Goal: Download file/media

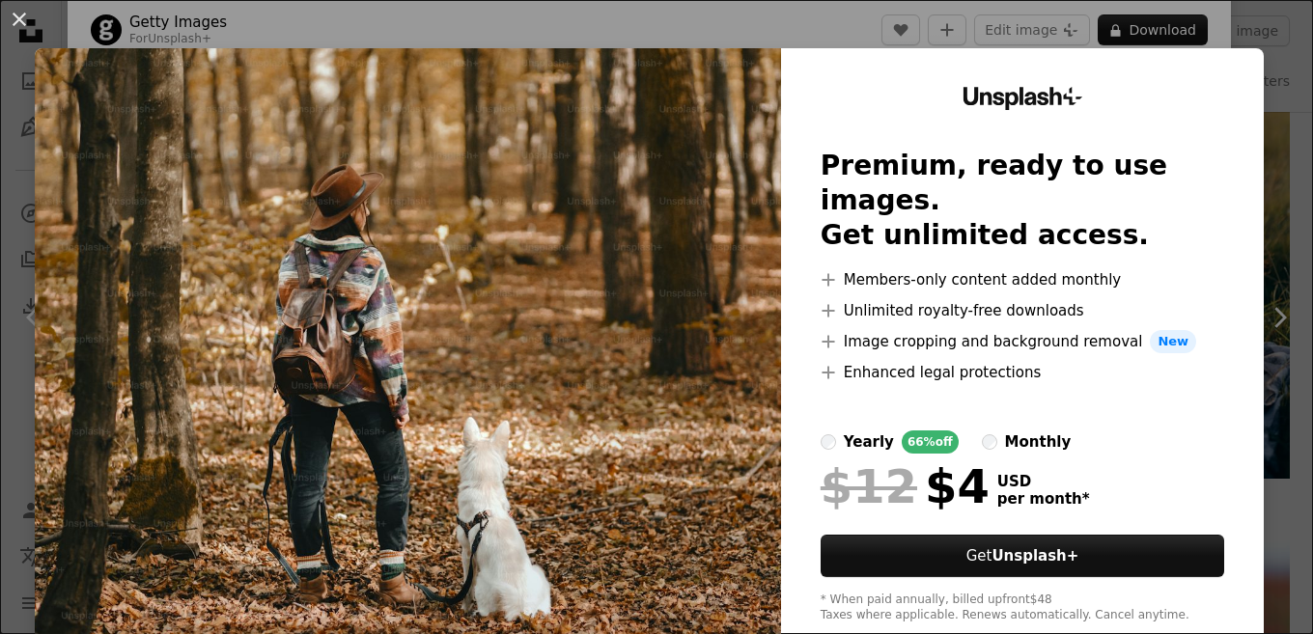
click at [1249, 28] on div "An X shape Unsplash+ Premium, ready to use images. Get unlimited access. A plus…" at bounding box center [656, 317] width 1313 height 634
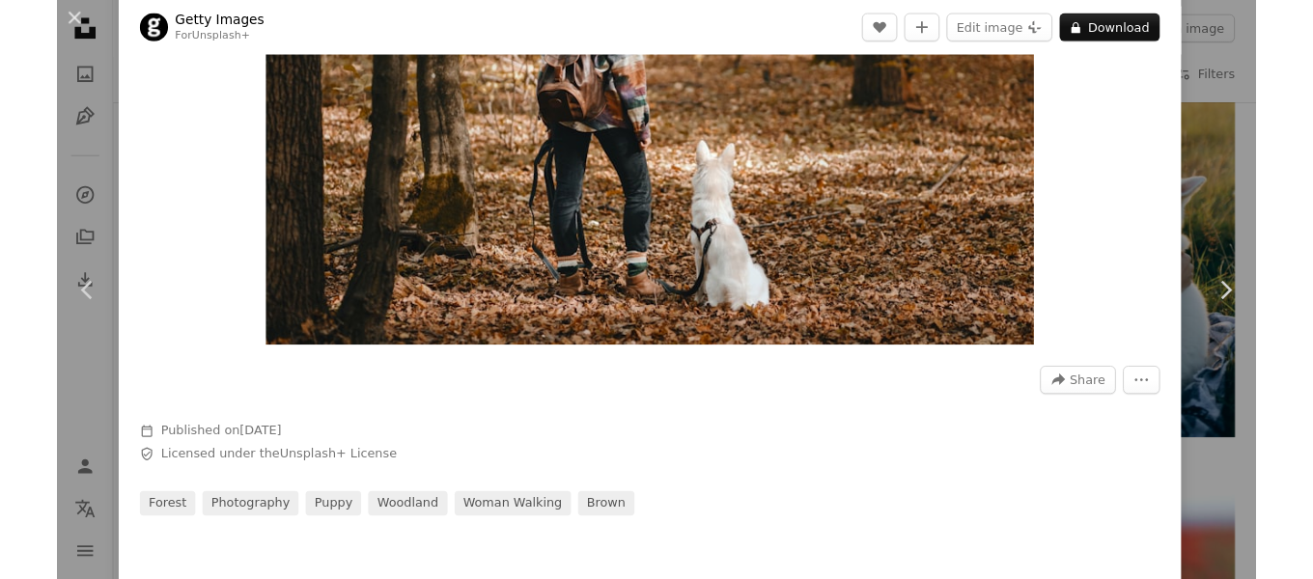
scroll to position [386, 0]
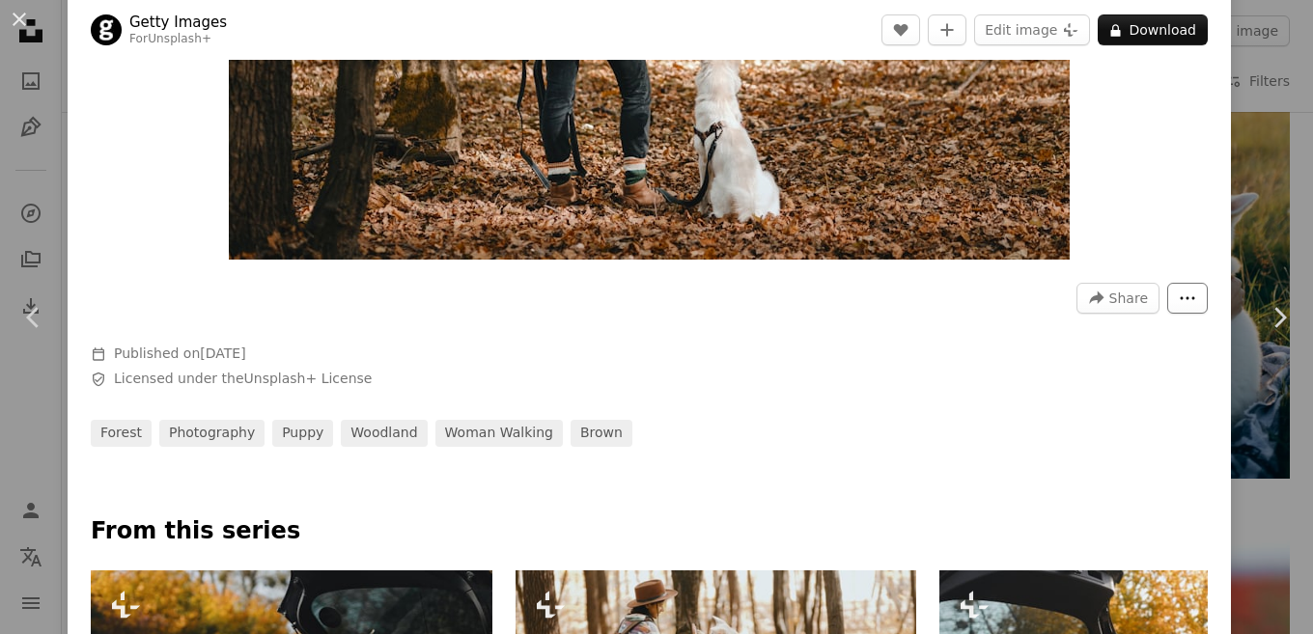
click at [1183, 302] on icon "More Actions" at bounding box center [1186, 298] width 17 height 17
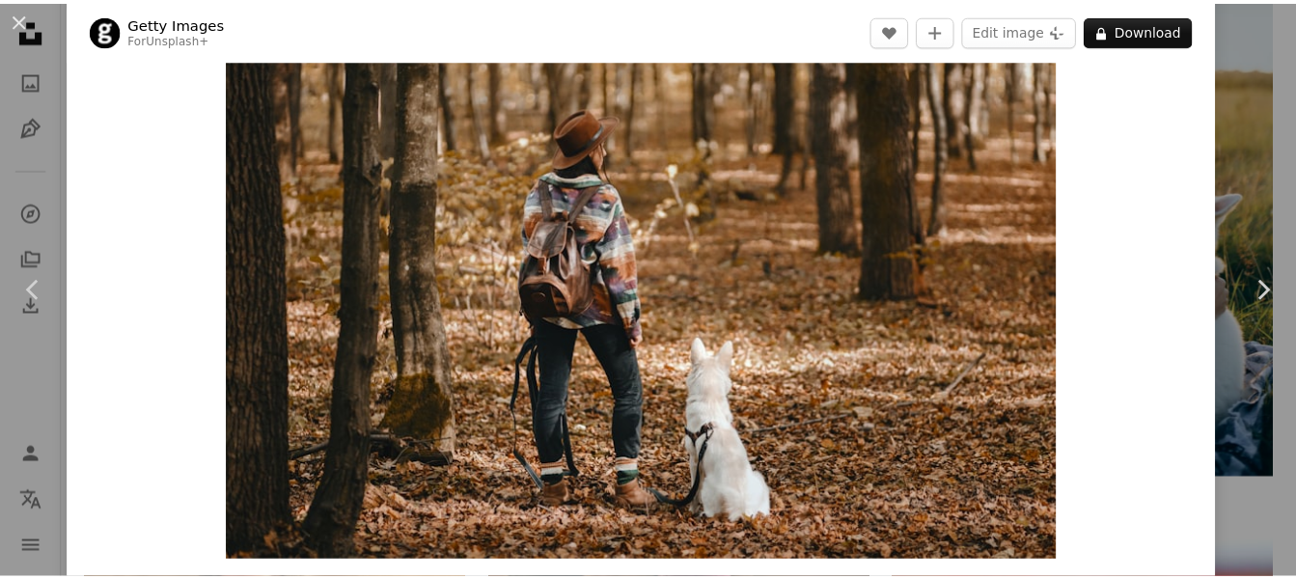
scroll to position [0, 0]
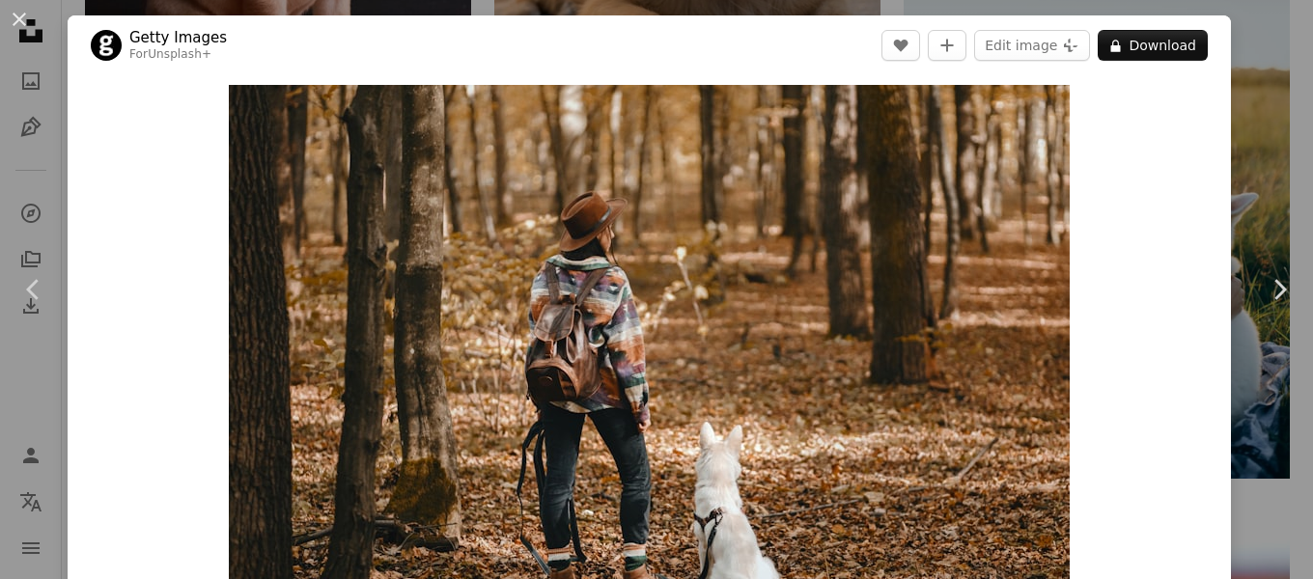
click at [1249, 155] on div "An X shape Chevron left Chevron right Getty Images For Unsplash+ A heart A plus…" at bounding box center [656, 289] width 1313 height 579
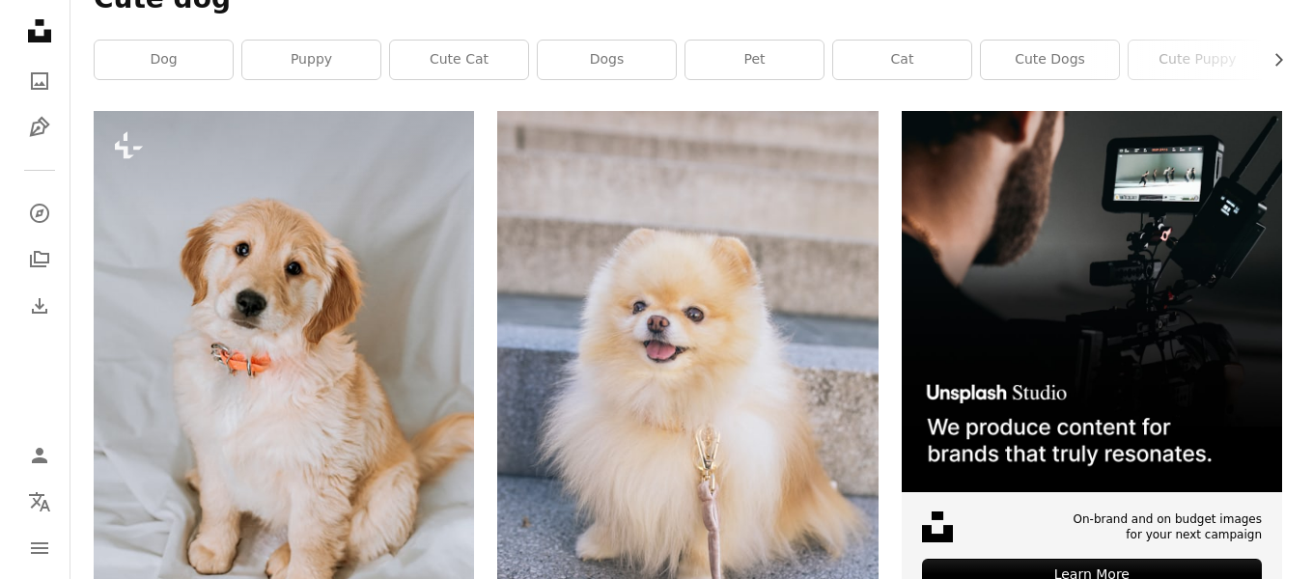
scroll to position [364, 0]
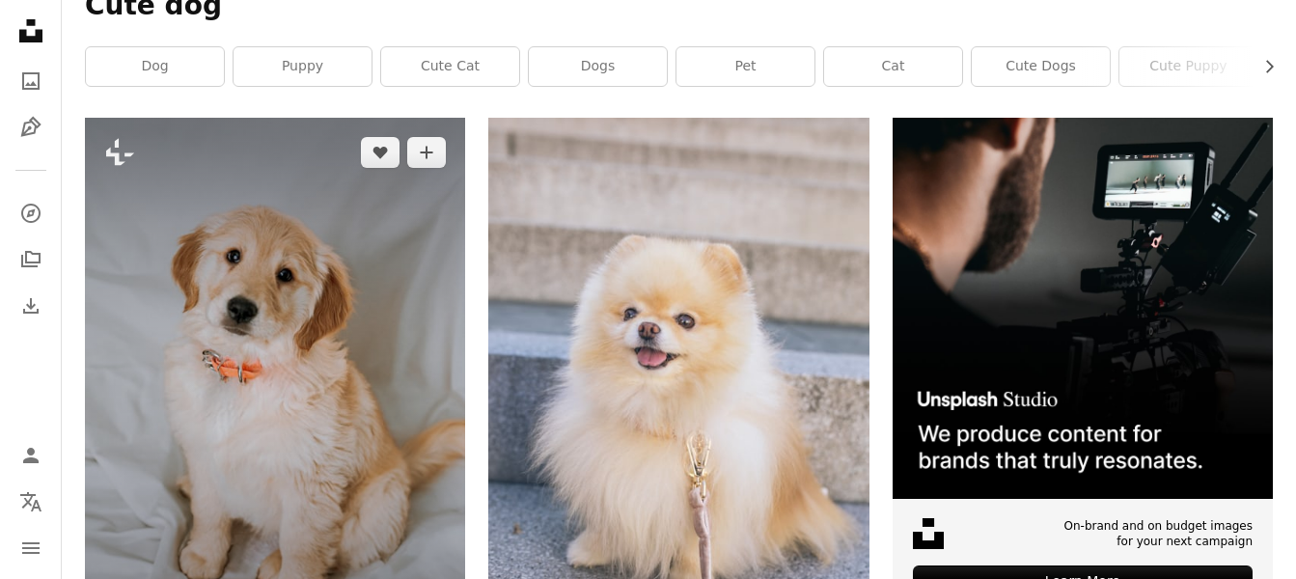
click at [363, 231] on img at bounding box center [275, 385] width 380 height 534
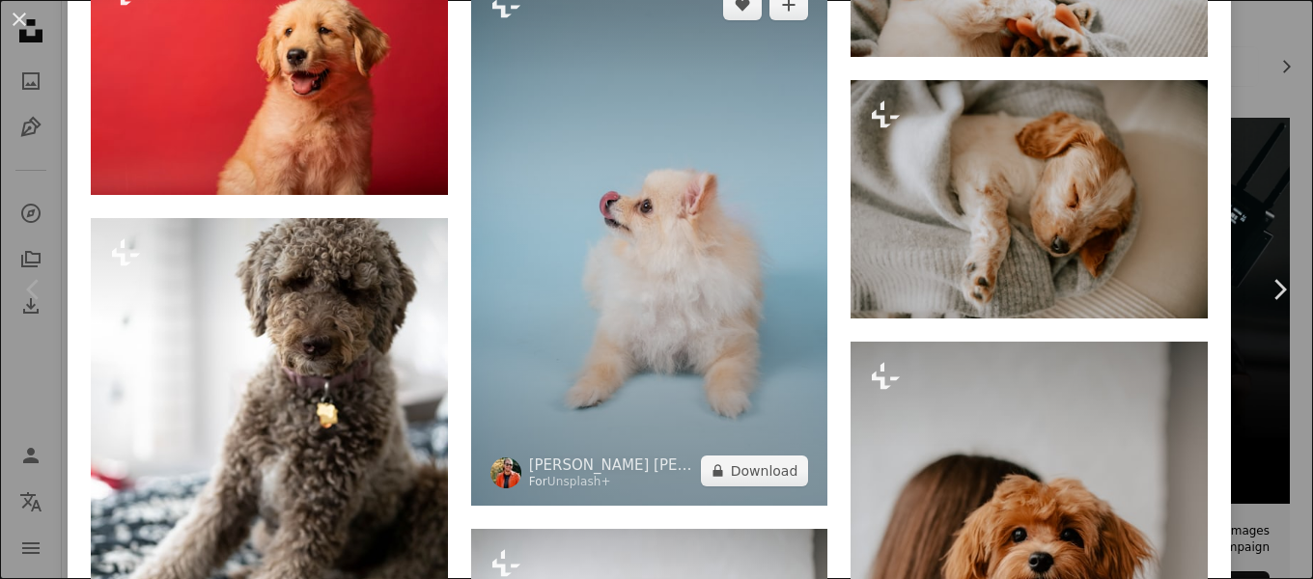
scroll to position [4970, 0]
